Goal: Task Accomplishment & Management: Complete application form

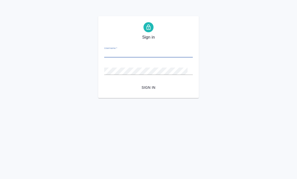
click at [148, 90] on span "Sign in" at bounding box center [148, 87] width 81 height 6
click at [112, 54] on input "Username   *" at bounding box center [148, 53] width 89 height 7
type input "k.dolgova@awatera.com"
click at [148, 87] on button "Sign in" at bounding box center [148, 87] width 89 height 9
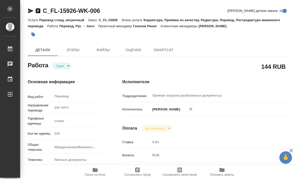
type textarea "x"
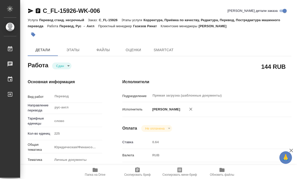
type textarea "x"
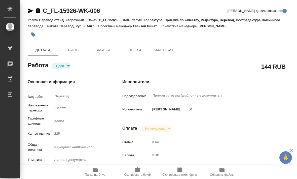
type textarea "x"
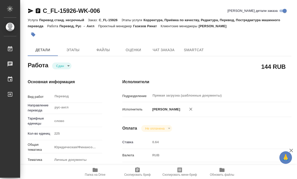
click at [96, 168] on icon "button" at bounding box center [95, 170] width 6 height 6
type textarea "x"
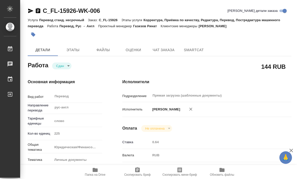
type textarea "x"
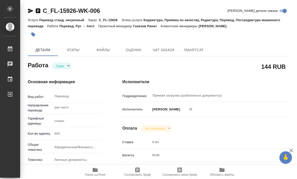
type textarea "x"
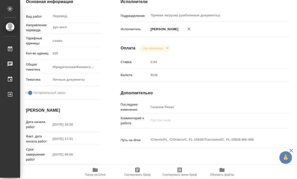
scroll to position [79, 2]
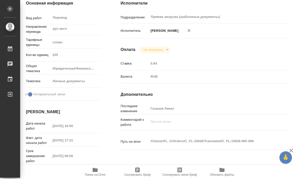
click at [93, 169] on icon "button" at bounding box center [95, 170] width 5 height 4
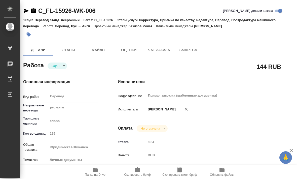
scroll to position [0, 5]
click at [104, 48] on span "Файлы" at bounding box center [99, 50] width 24 height 6
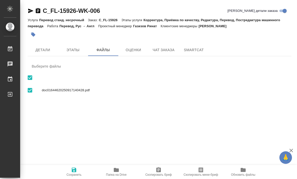
click at [152, 95] on div "doc01644620250917140428.pdf" at bounding box center [160, 90] width 264 height 15
checkbox input "false"
click at [154, 96] on div "doc01644620250917140428.pdf" at bounding box center [160, 90] width 264 height 15
checkbox input "true"
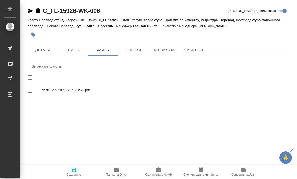
checkbox input "true"
click at [46, 51] on span "Детали" at bounding box center [43, 50] width 24 height 6
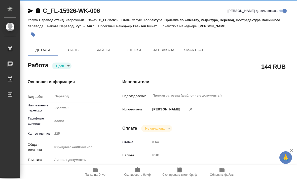
type textarea "x"
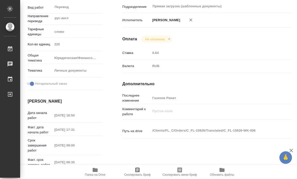
type textarea "x"
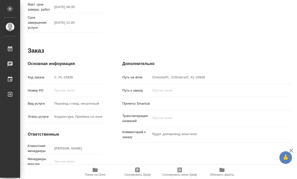
scroll to position [3, 0]
type textarea "x"
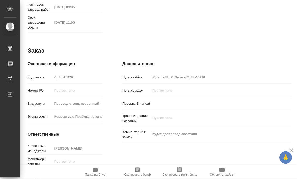
type textarea "x"
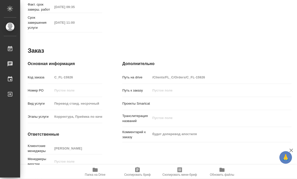
type textarea "x"
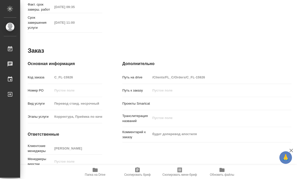
type textarea "x"
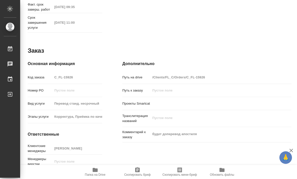
type textarea "x"
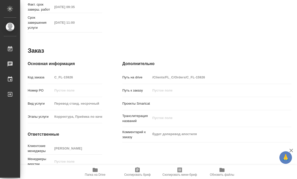
type textarea "x"
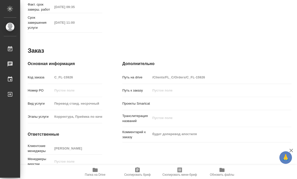
type textarea "x"
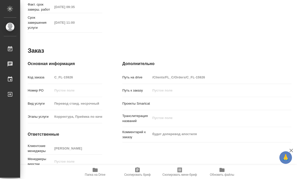
type textarea "x"
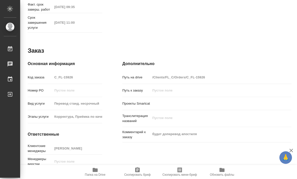
type textarea "x"
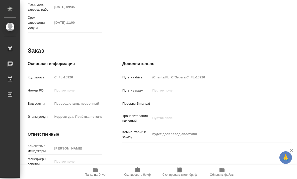
type textarea "x"
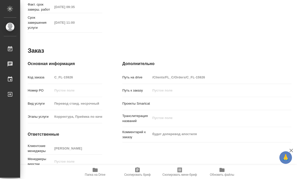
type textarea "x"
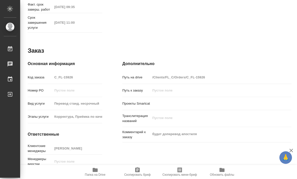
type textarea "x"
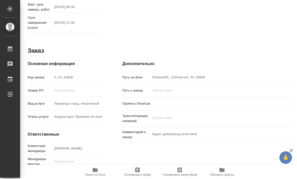
type textarea "x"
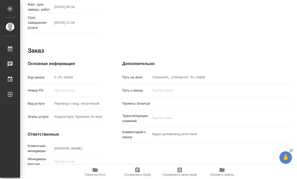
type textarea "x"
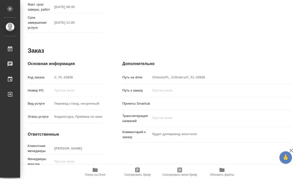
type textarea "x"
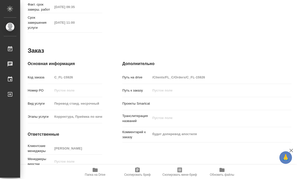
type textarea "x"
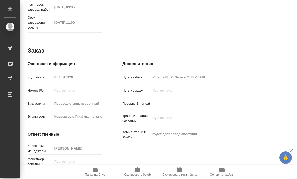
type textarea "x"
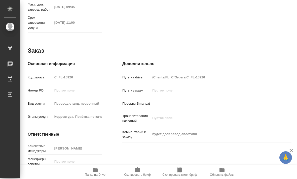
type textarea "x"
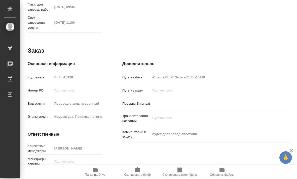
type textarea "x"
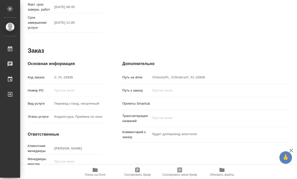
type textarea "x"
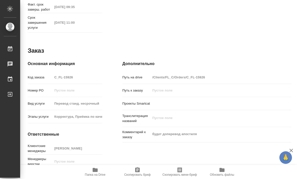
type textarea "x"
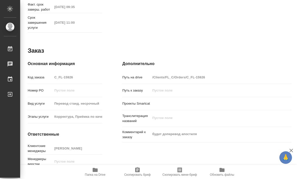
type textarea "x"
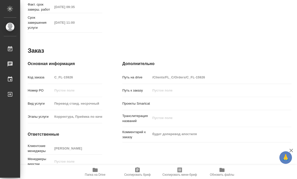
type textarea "x"
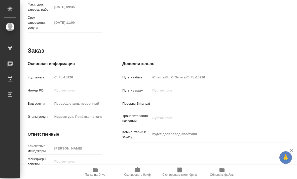
type textarea "x"
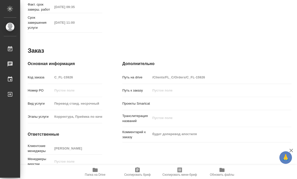
type textarea "x"
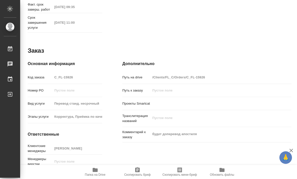
type textarea "x"
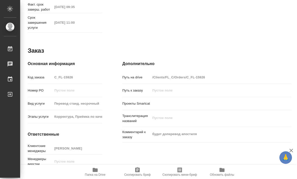
type textarea "x"
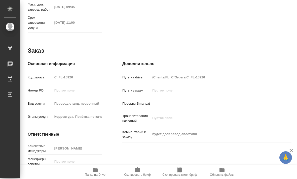
type textarea "x"
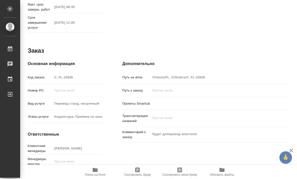
type textarea "x"
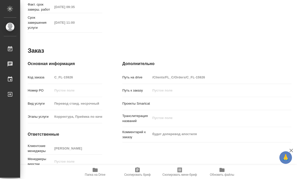
type textarea "x"
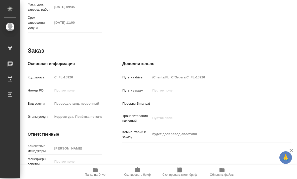
type textarea "x"
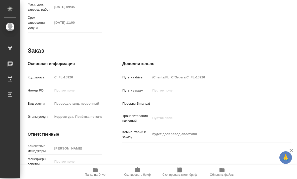
type textarea "x"
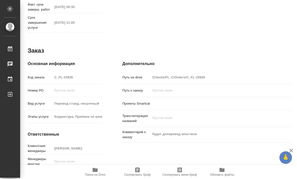
type textarea "x"
